Goal: Information Seeking & Learning: Learn about a topic

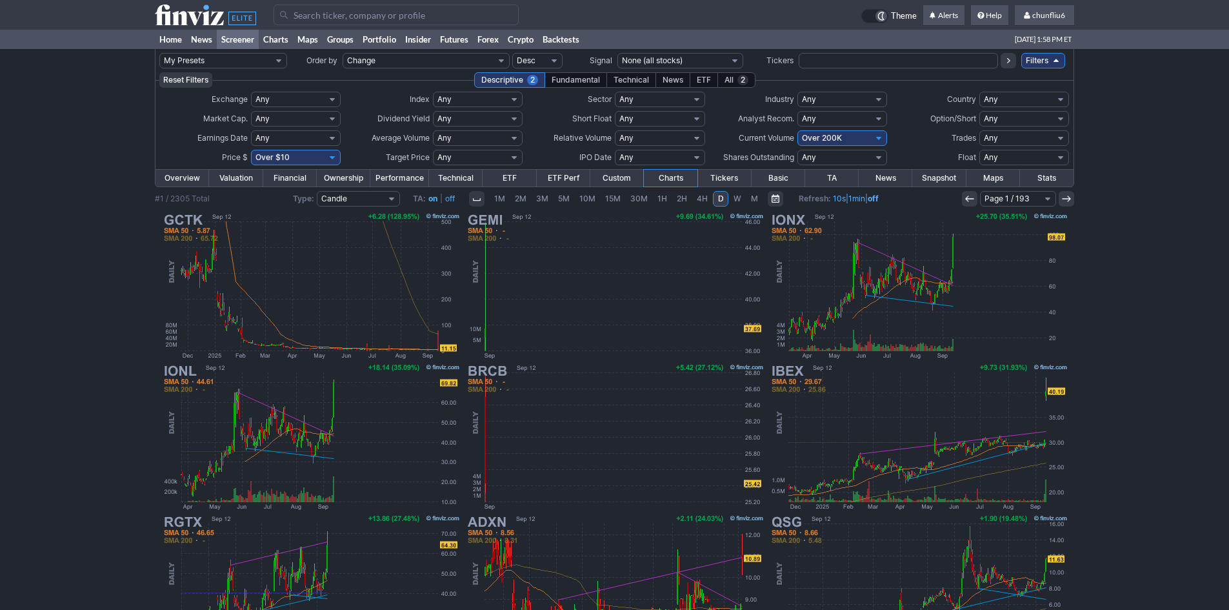
click at [841, 135] on select "Any Under 50K Under 100K Under 500K Under 750K Under 1M Over 0 Over 50K Over 10…" at bounding box center [842, 137] width 90 height 15
select select "o500"
click at [797, 130] on select "Any Under 50K Under 100K Under 500K Under 750K Under 1M Over 0 Over 50K Over 10…" at bounding box center [842, 137] width 90 height 15
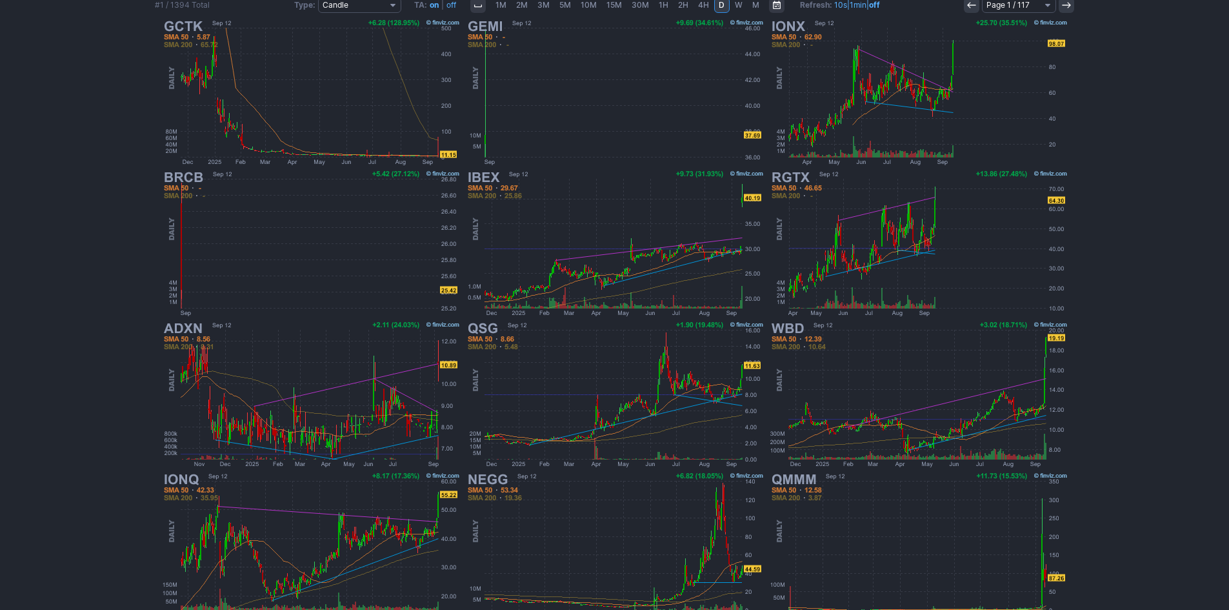
scroll to position [239, 0]
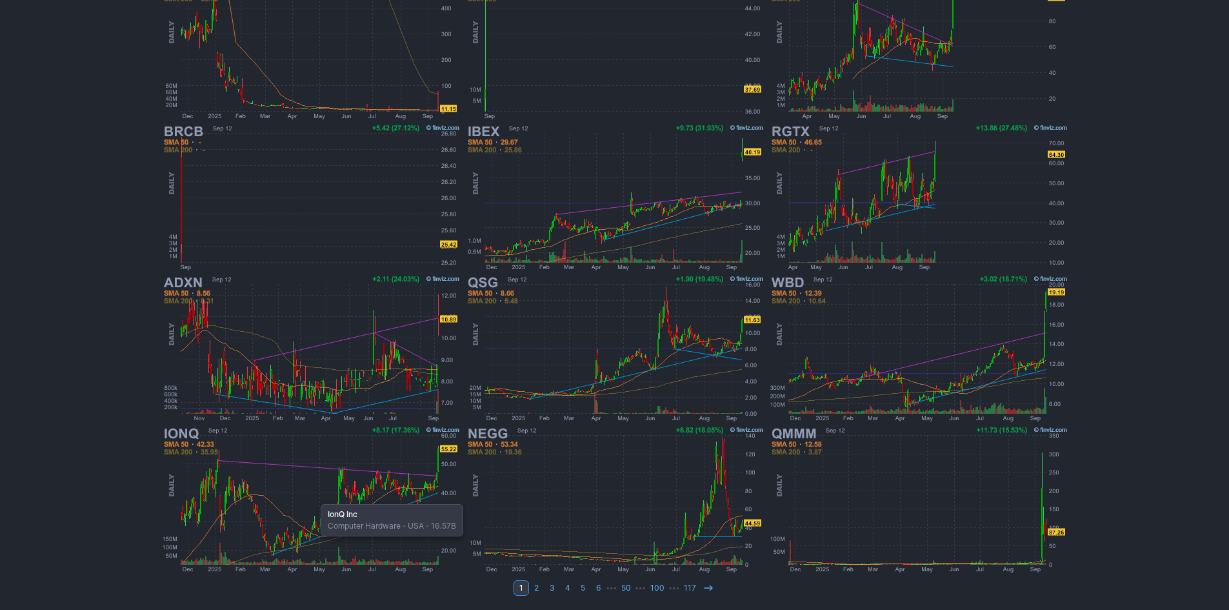
click at [314, 497] on img at bounding box center [311, 499] width 302 height 151
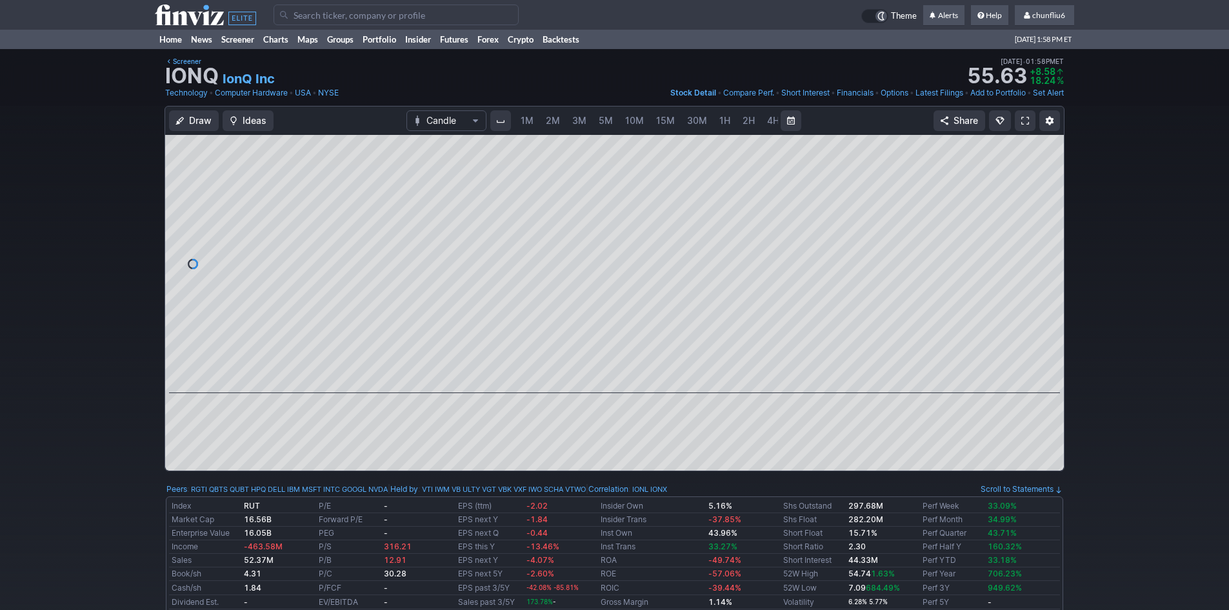
scroll to position [0, 70]
click at [534, 115] on span "5M" at bounding box center [536, 120] width 14 height 11
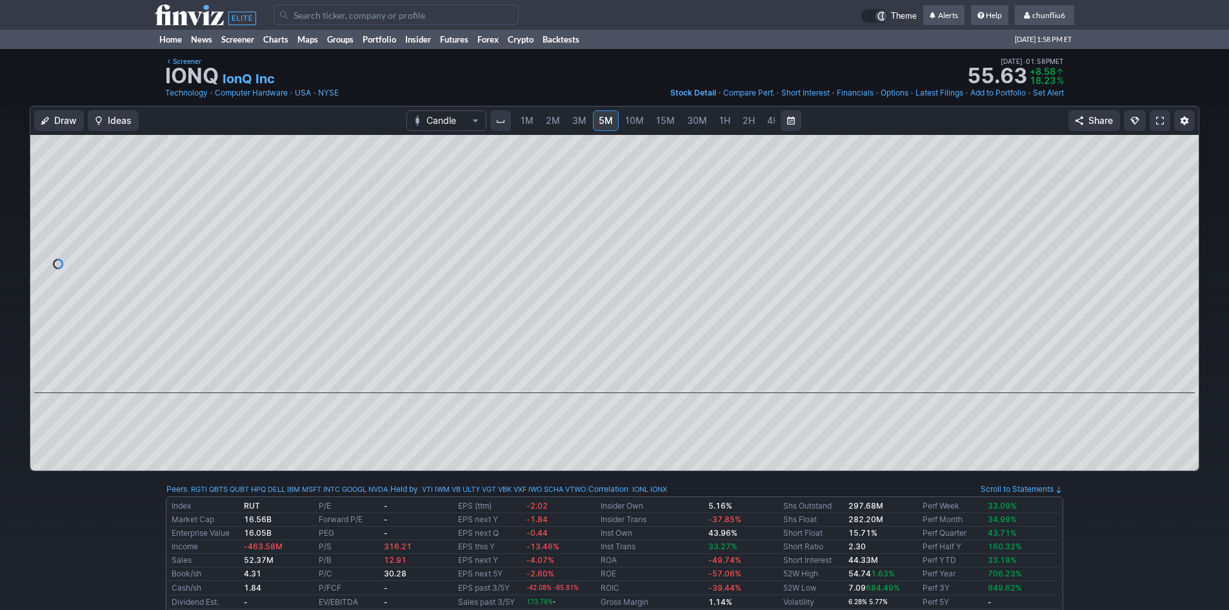
click at [527, 121] on span "1M" at bounding box center [527, 120] width 13 height 11
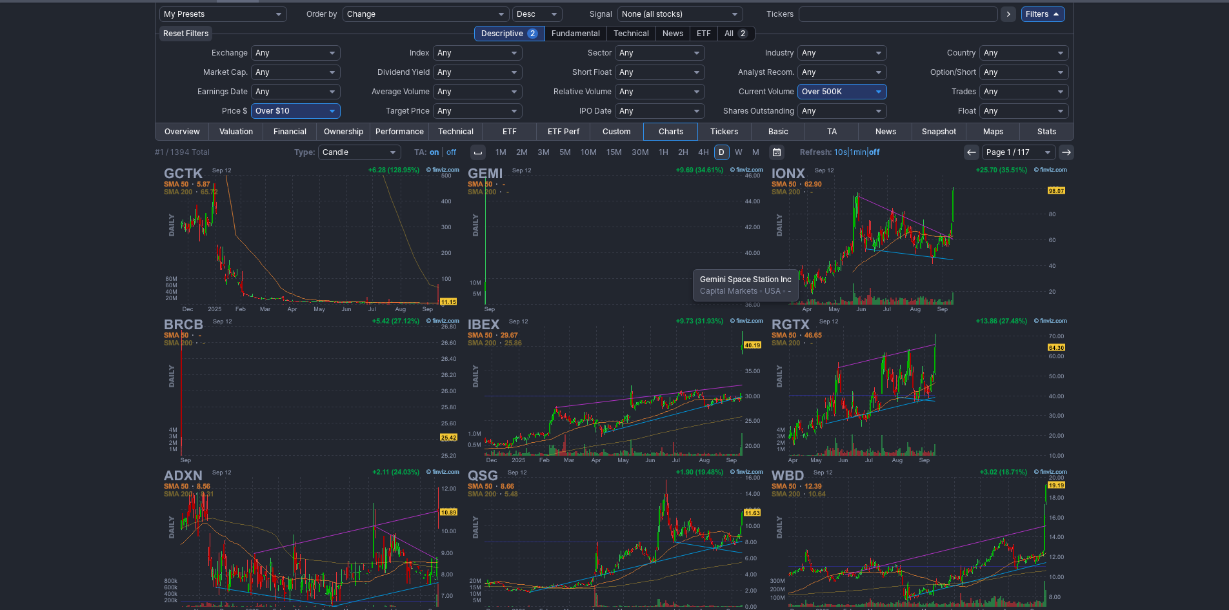
scroll to position [46, 0]
click at [577, 238] on img at bounding box center [615, 239] width 302 height 151
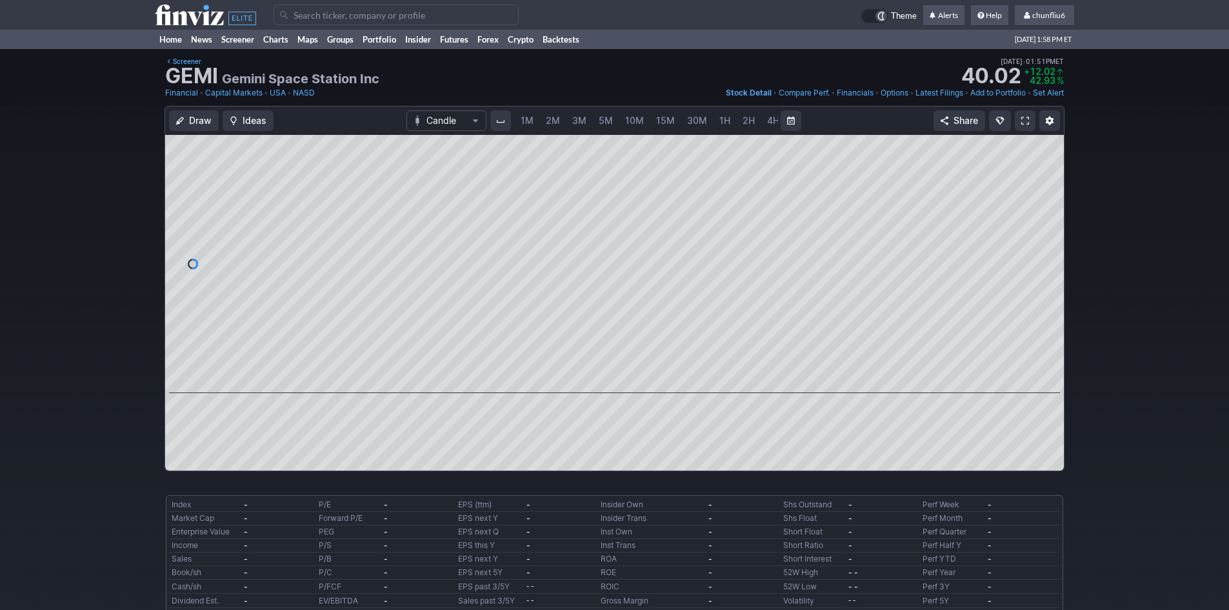
scroll to position [0, 70]
click at [533, 119] on span "5M" at bounding box center [536, 120] width 14 height 11
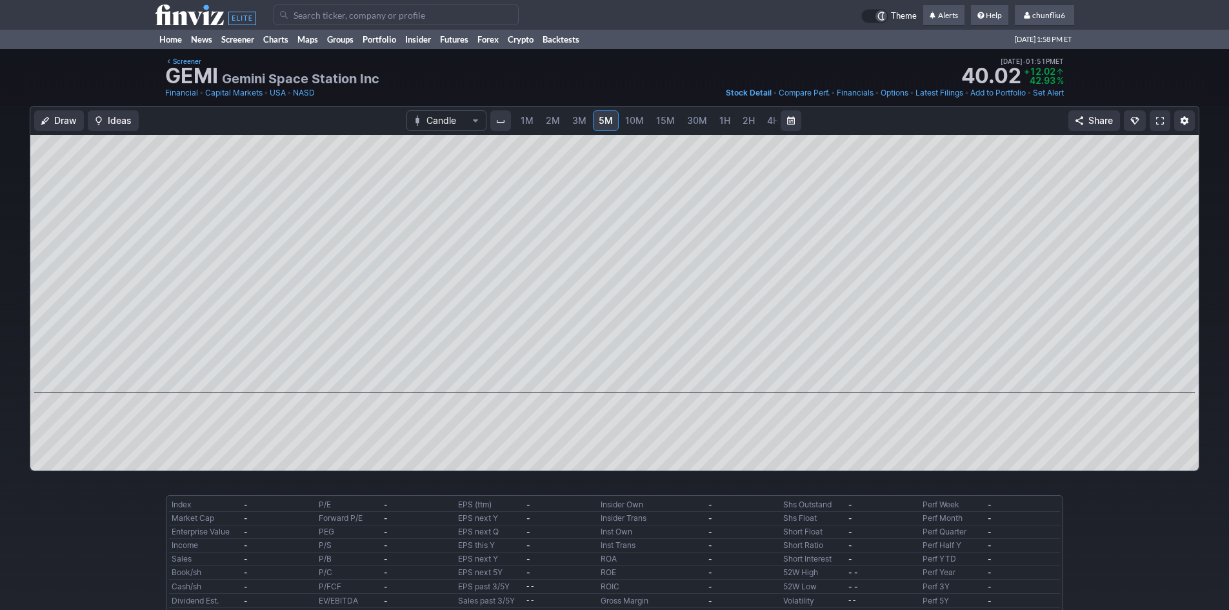
click at [524, 119] on span "1M" at bounding box center [527, 120] width 13 height 11
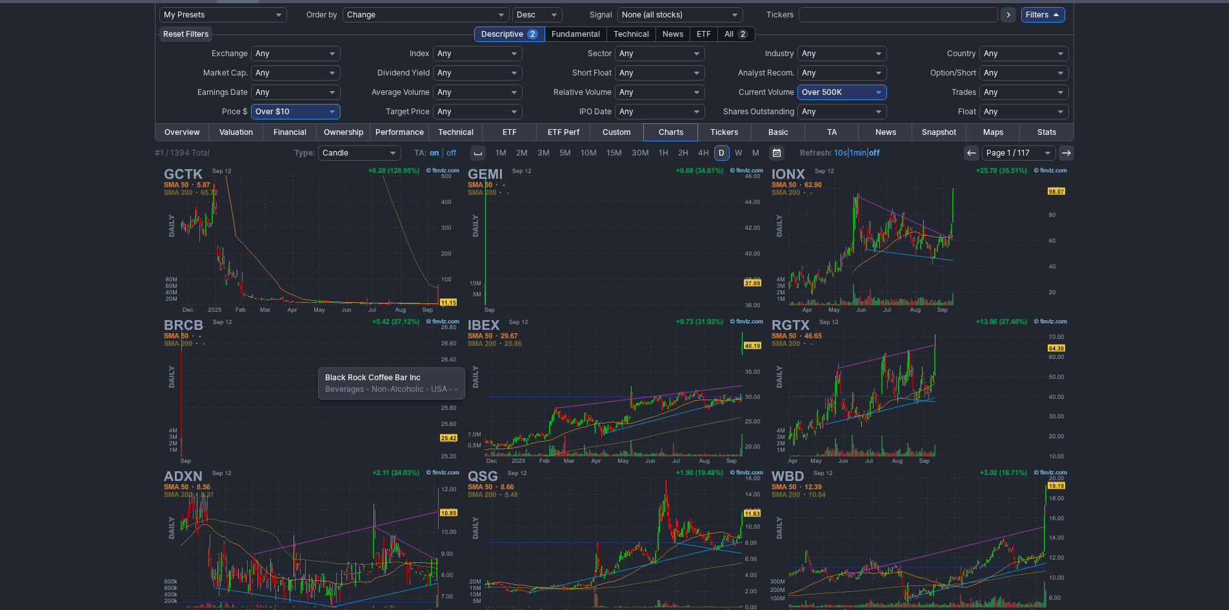
click at [312, 361] on img at bounding box center [311, 390] width 302 height 151
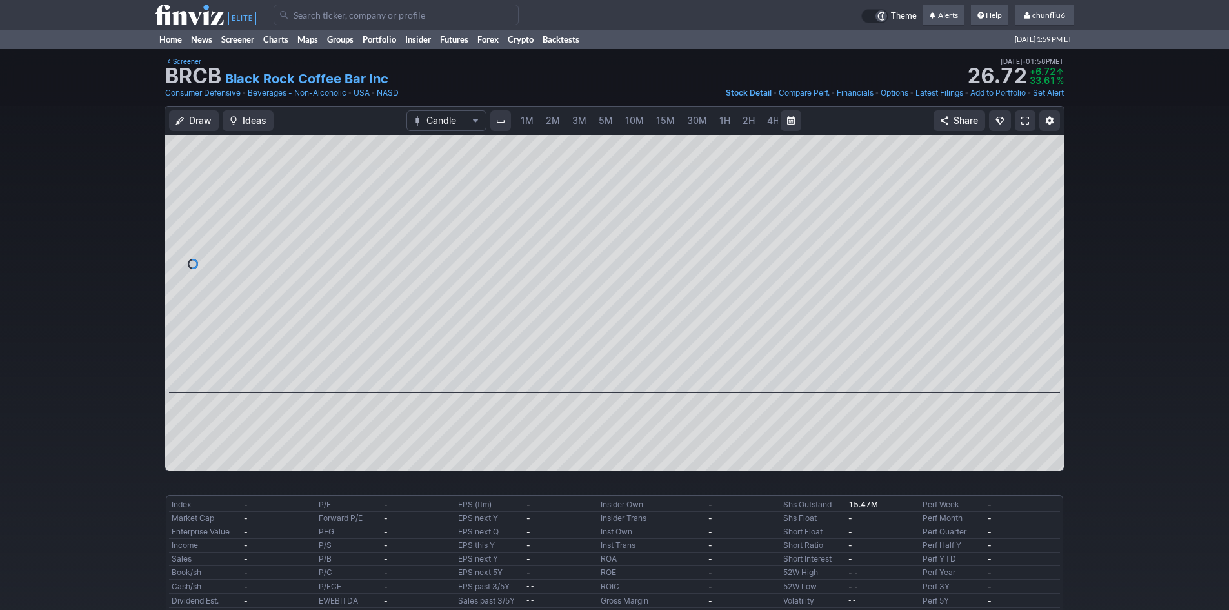
scroll to position [0, 70]
click at [535, 119] on span "5M" at bounding box center [536, 120] width 14 height 11
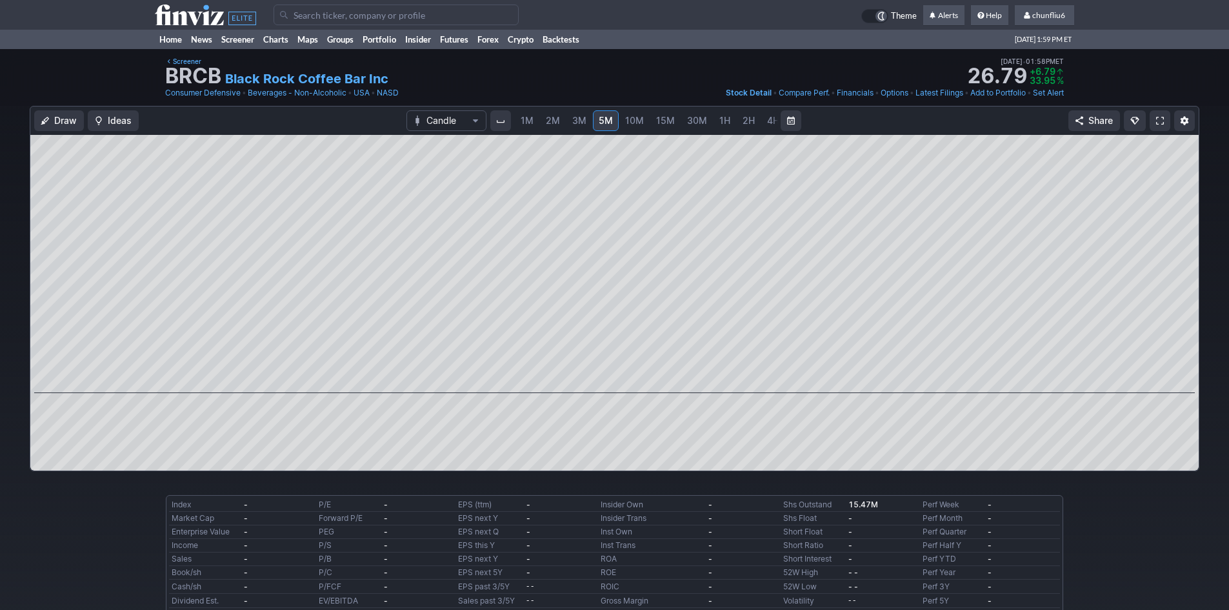
click at [530, 120] on span "1M" at bounding box center [527, 120] width 13 height 11
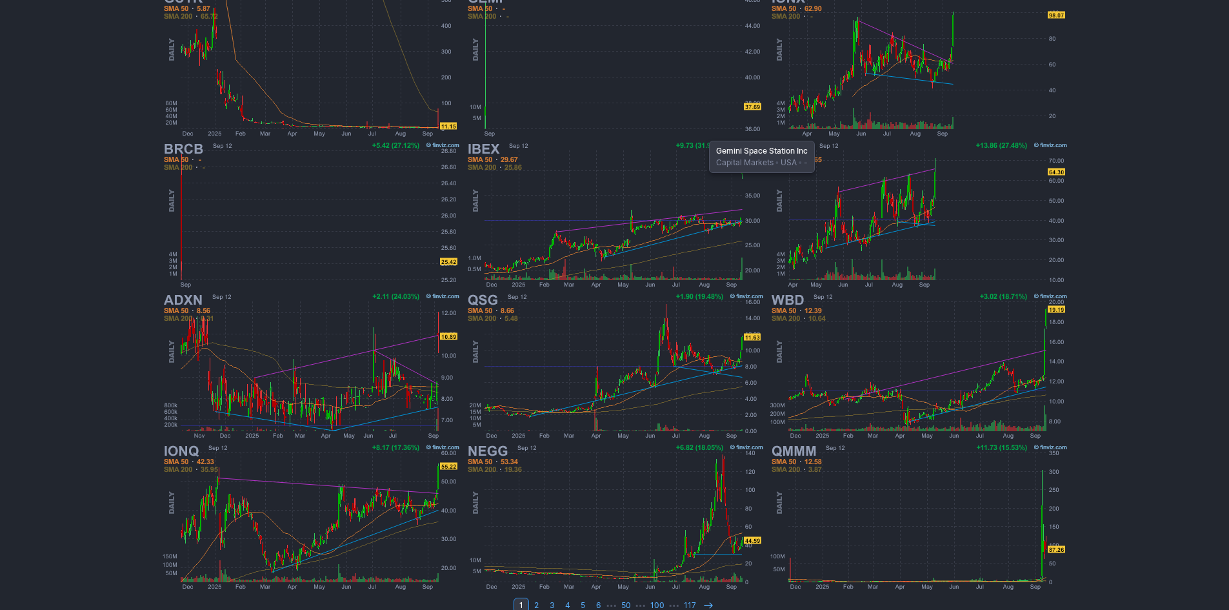
scroll to position [239, 0]
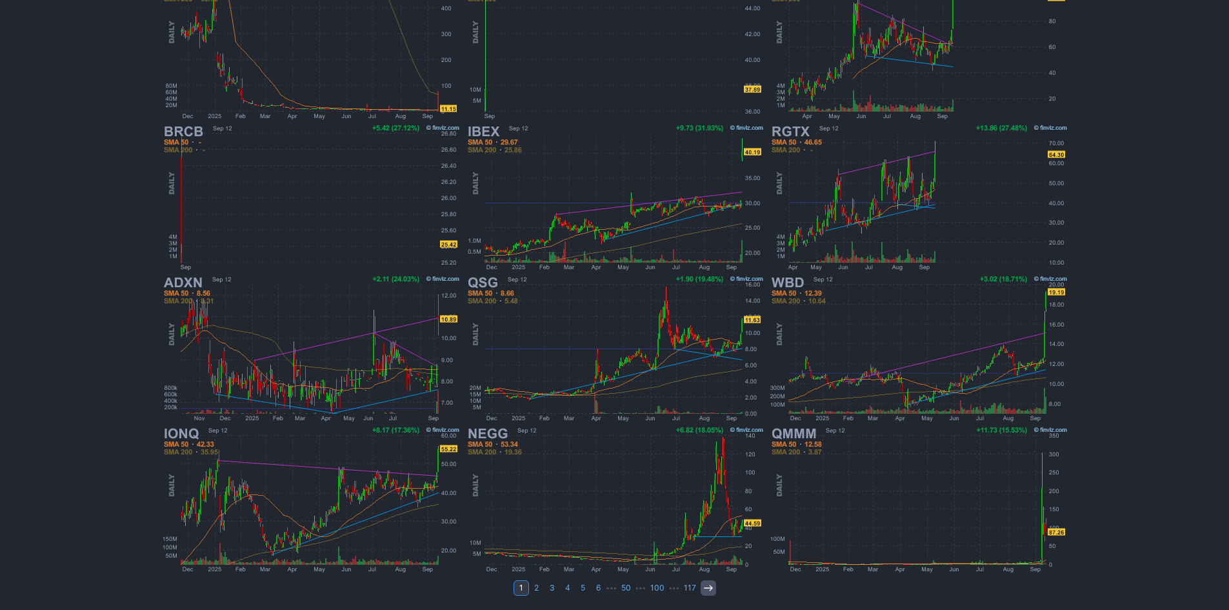
click at [708, 589] on icon at bounding box center [708, 587] width 10 height 10
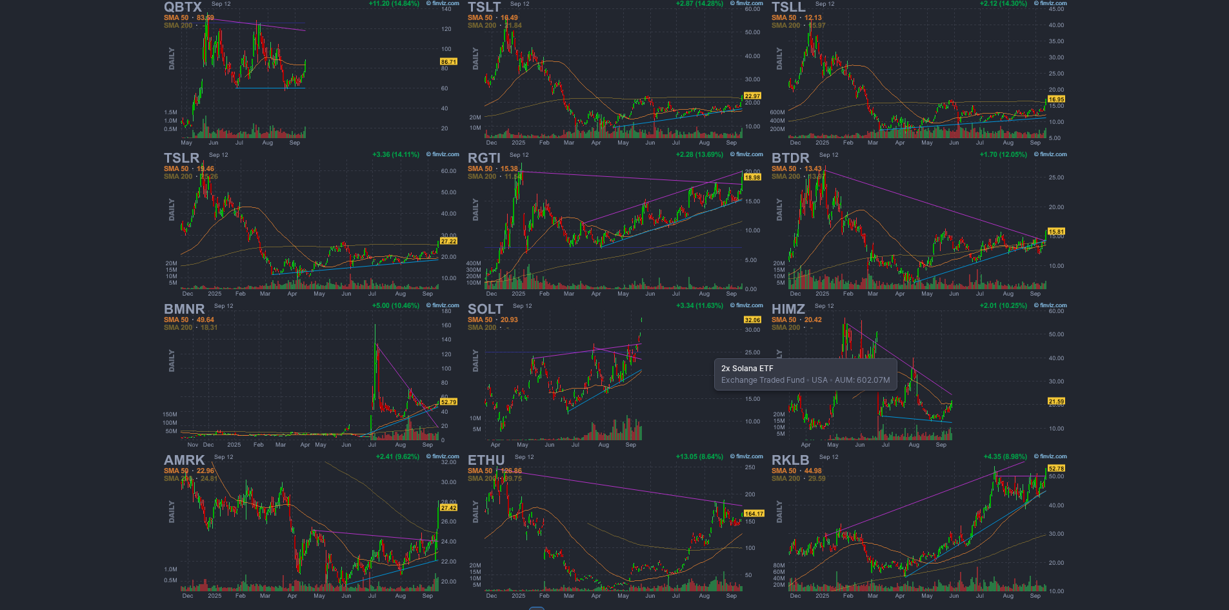
scroll to position [239, 0]
